Goal: Find specific page/section: Find specific page/section

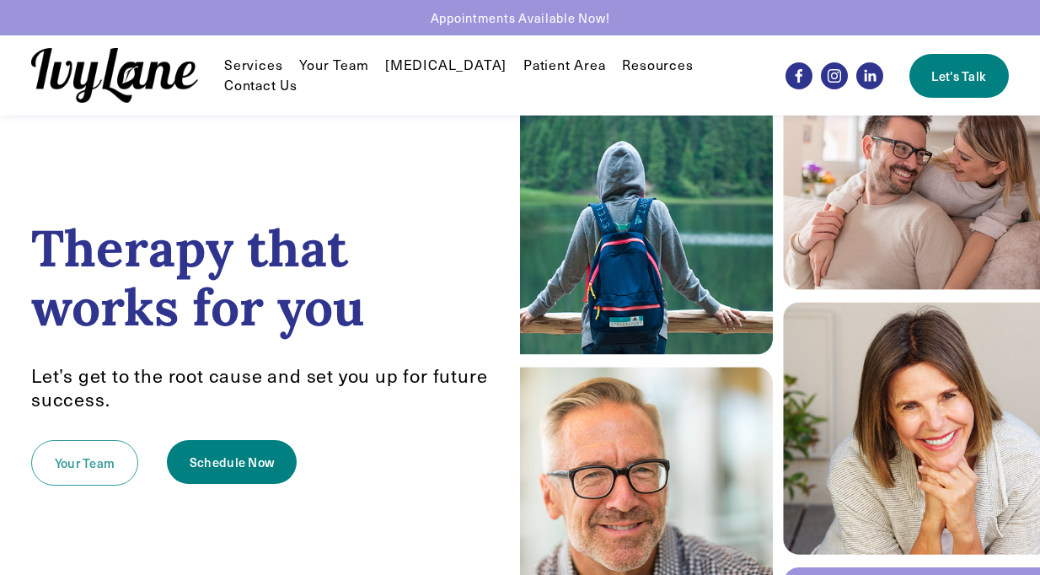
click at [87, 465] on link "Your Team" at bounding box center [84, 462] width 107 height 45
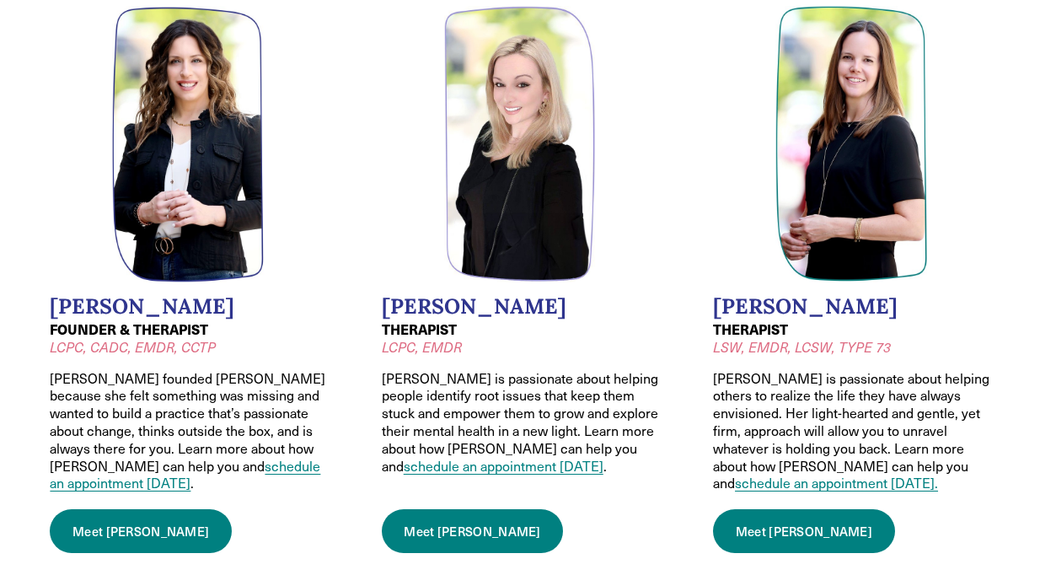
scroll to position [173, 0]
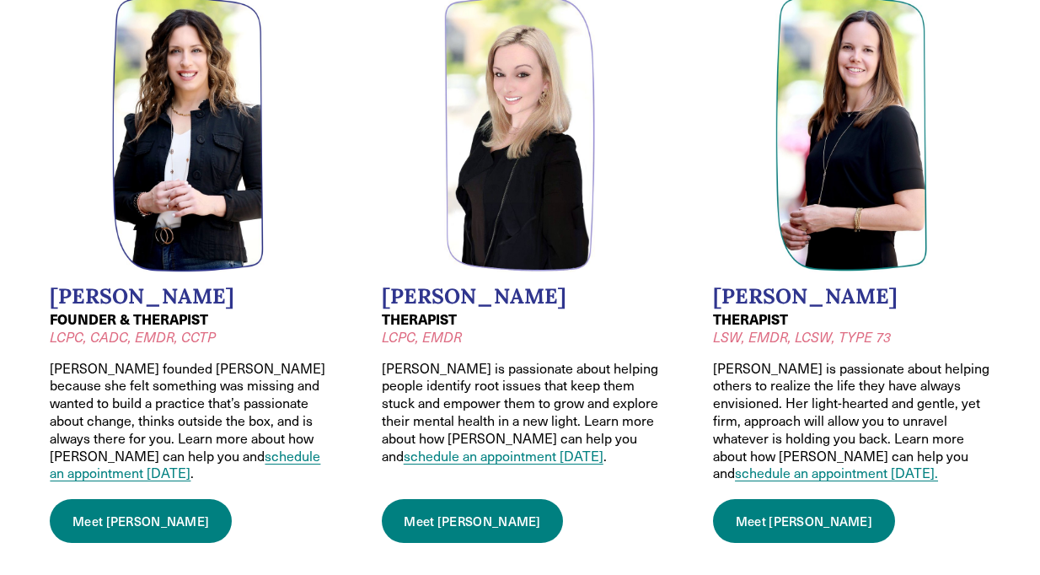
click at [439, 505] on link "Meet Jessica" at bounding box center [473, 521] width 182 height 44
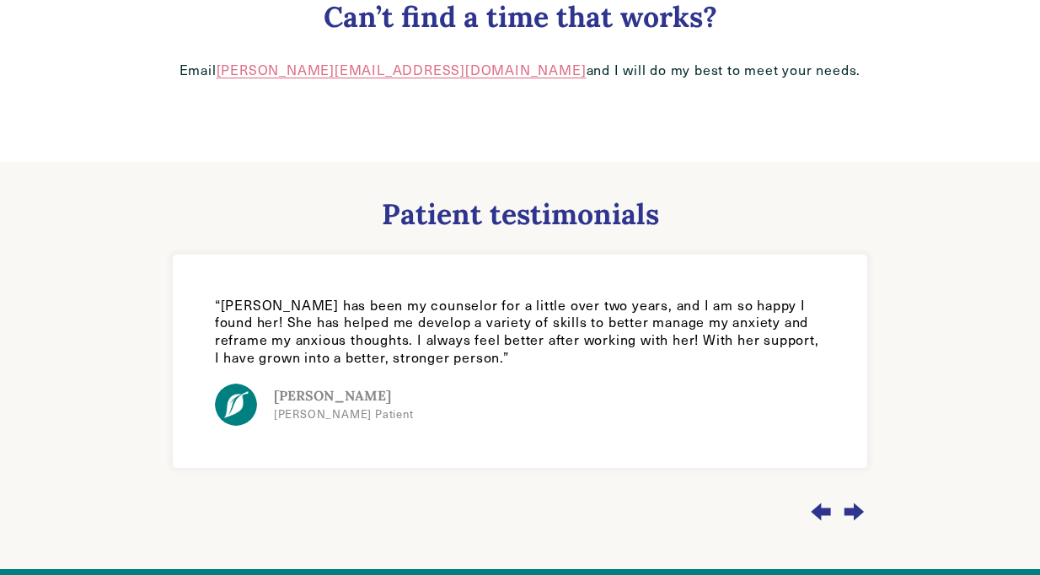
scroll to position [1089, 0]
